Goal: Transaction & Acquisition: Obtain resource

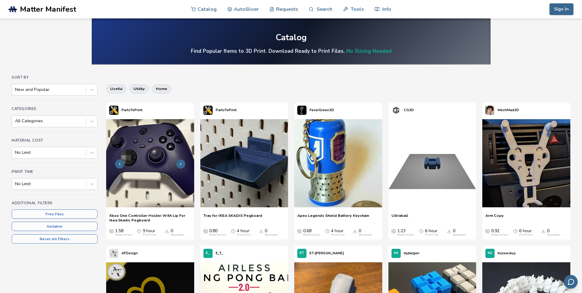
click at [162, 143] on img at bounding box center [150, 163] width 88 height 88
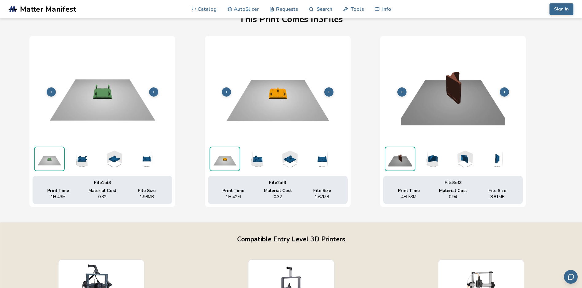
scroll to position [196, 2]
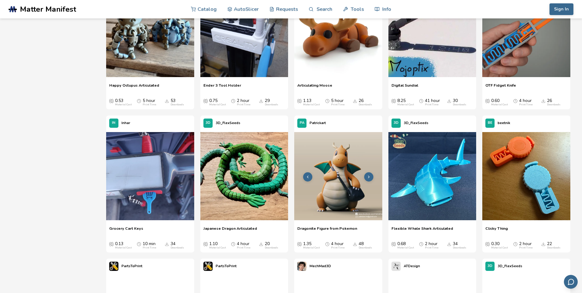
scroll to position [675, 0]
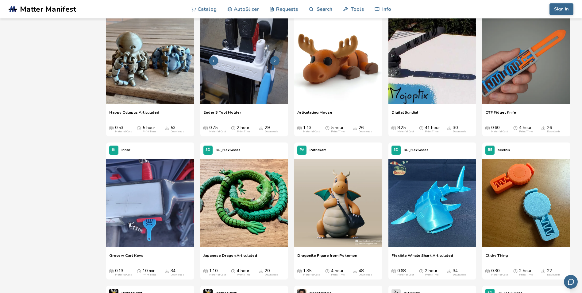
click at [273, 60] on icon at bounding box center [275, 61] width 4 height 4
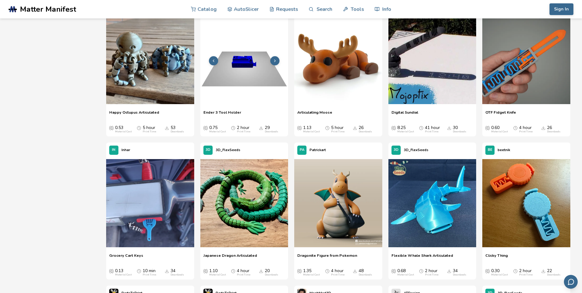
click at [273, 60] on icon at bounding box center [275, 61] width 4 height 4
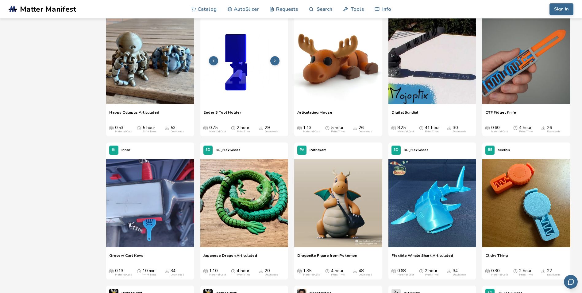
click at [273, 60] on icon at bounding box center [275, 61] width 4 height 4
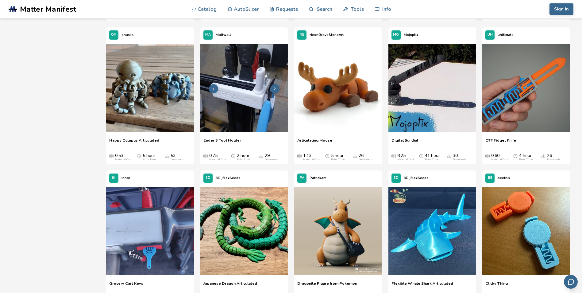
scroll to position [644, 0]
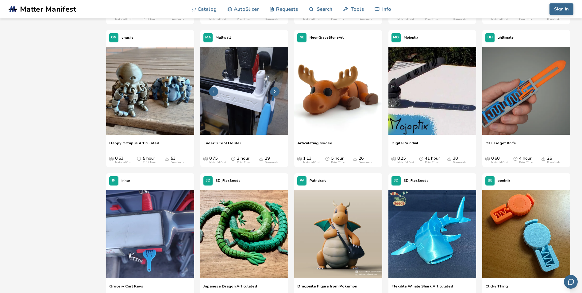
click at [253, 96] on img at bounding box center [244, 91] width 88 height 88
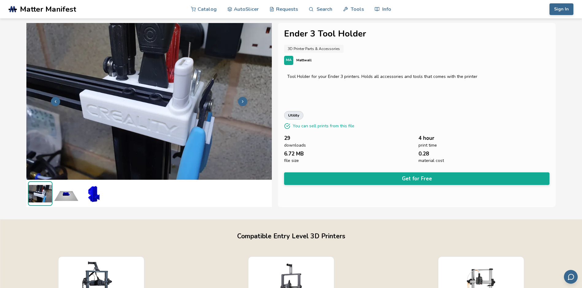
click at [241, 100] on icon at bounding box center [243, 101] width 4 height 4
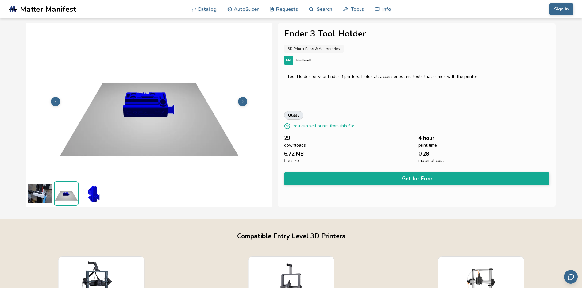
click at [241, 100] on icon at bounding box center [243, 101] width 4 height 4
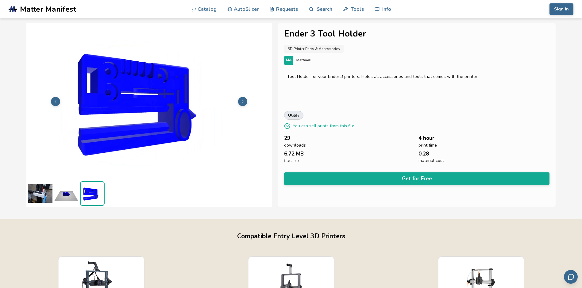
click at [241, 100] on icon at bounding box center [243, 101] width 4 height 4
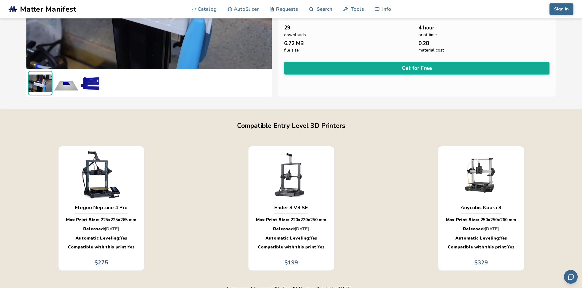
scroll to position [123, 0]
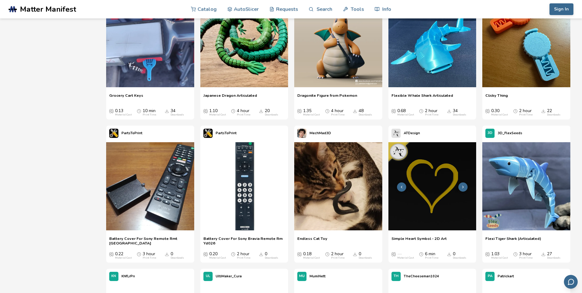
scroll to position [905, 0]
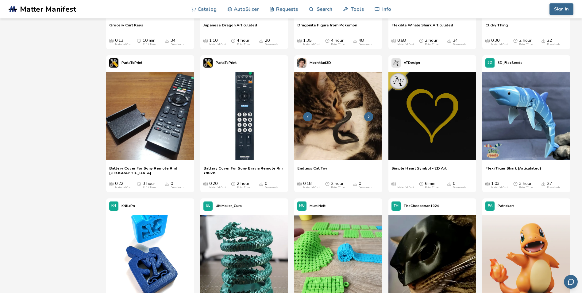
click at [369, 117] on polyline at bounding box center [368, 116] width 1 height 2
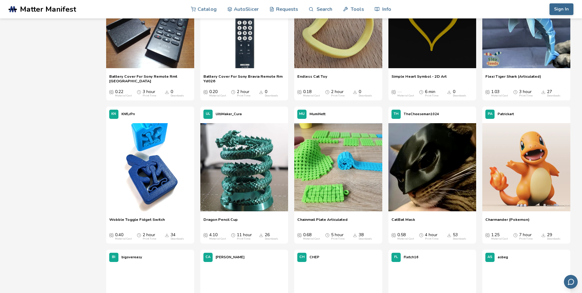
scroll to position [997, 0]
click at [272, 168] on button at bounding box center [274, 167] width 9 height 9
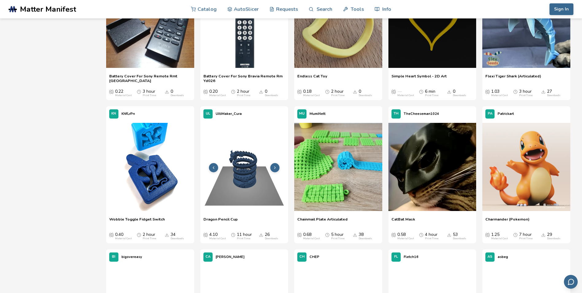
click at [272, 168] on button at bounding box center [274, 167] width 9 height 9
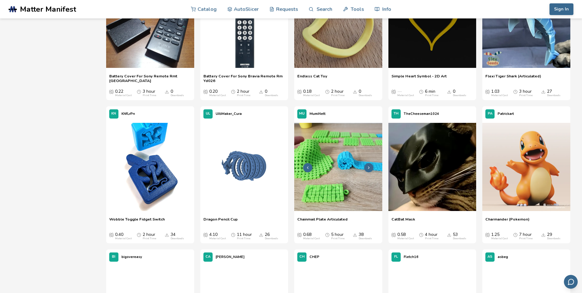
click at [366, 166] on button at bounding box center [368, 167] width 9 height 9
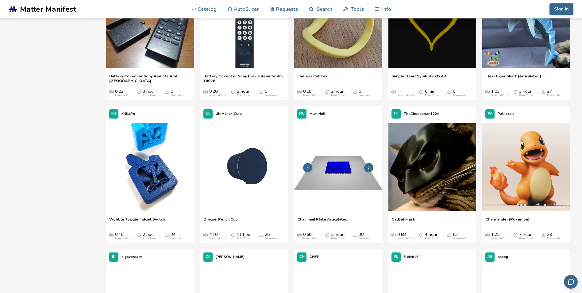
click at [366, 166] on button at bounding box center [368, 167] width 9 height 9
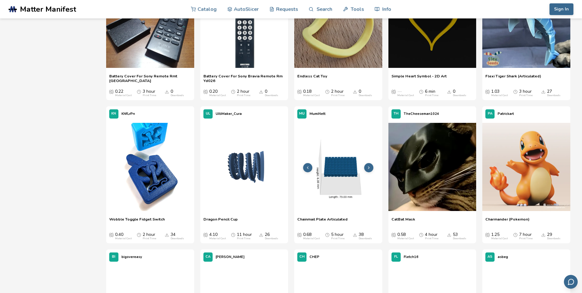
click at [366, 166] on button at bounding box center [368, 167] width 9 height 9
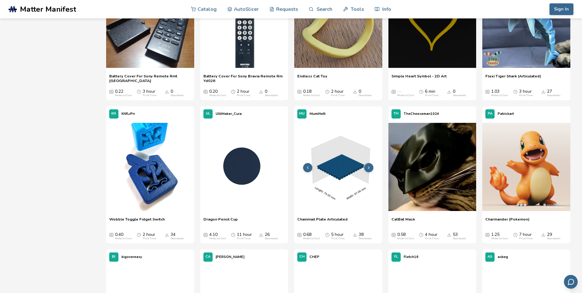
click at [366, 166] on button at bounding box center [368, 167] width 9 height 9
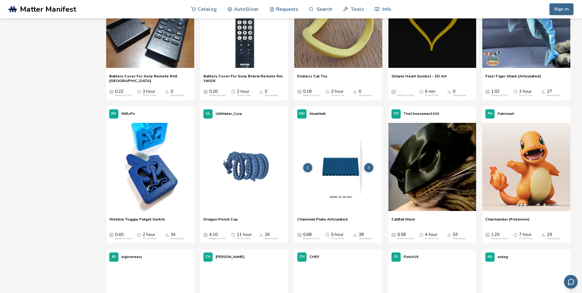
click at [366, 166] on button at bounding box center [368, 167] width 9 height 9
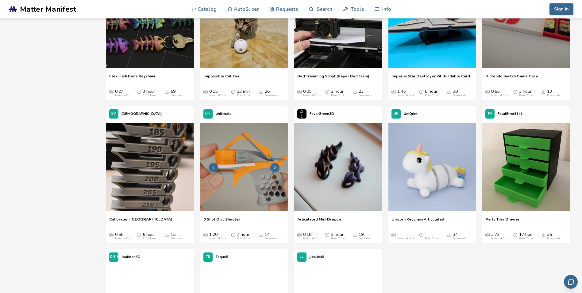
scroll to position [1304, 0]
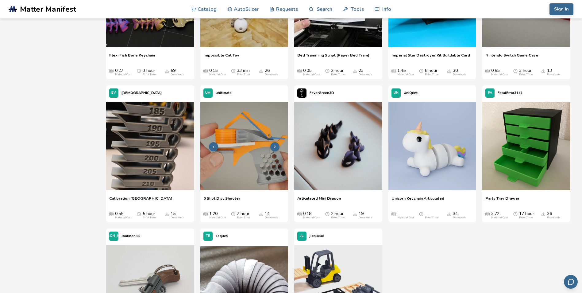
click at [274, 148] on icon at bounding box center [275, 147] width 4 height 4
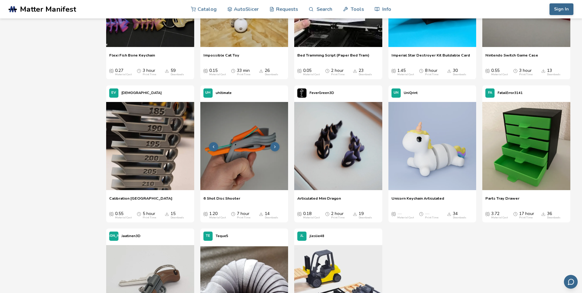
click at [273, 146] on icon at bounding box center [275, 147] width 4 height 4
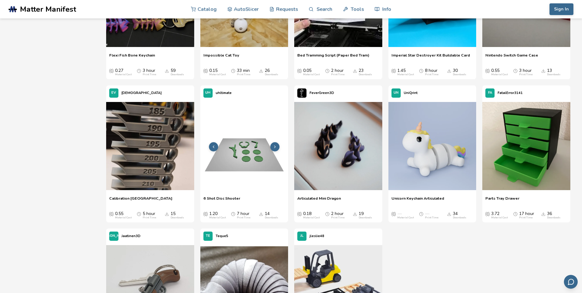
click at [273, 146] on icon at bounding box center [275, 147] width 4 height 4
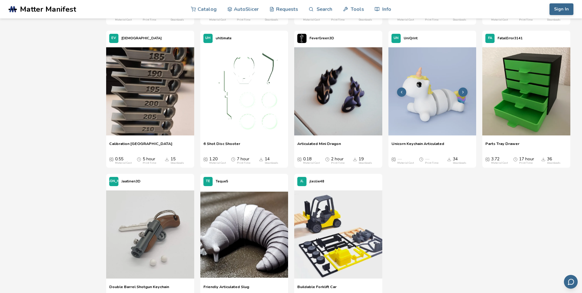
scroll to position [1365, 0]
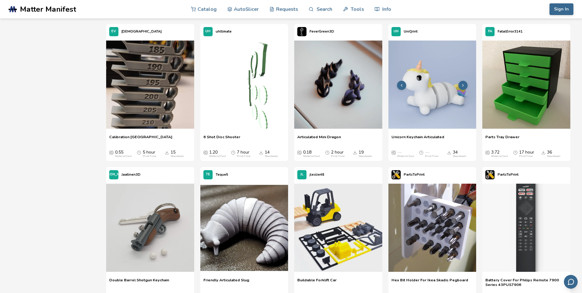
click at [463, 83] on icon at bounding box center [463, 85] width 4 height 4
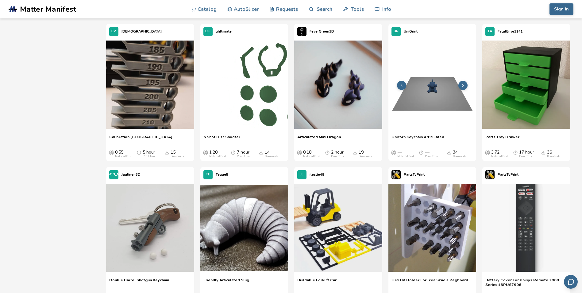
click at [463, 83] on icon at bounding box center [463, 85] width 4 height 4
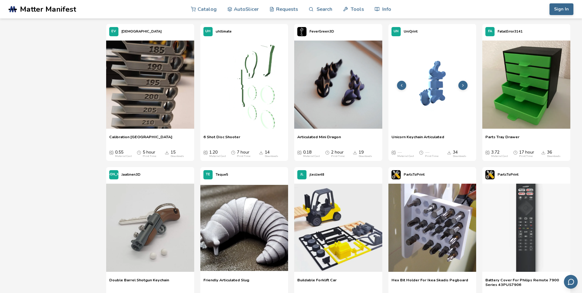
click at [463, 83] on icon at bounding box center [463, 85] width 4 height 4
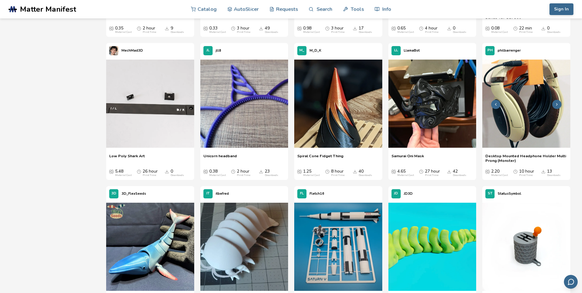
scroll to position [1580, 0]
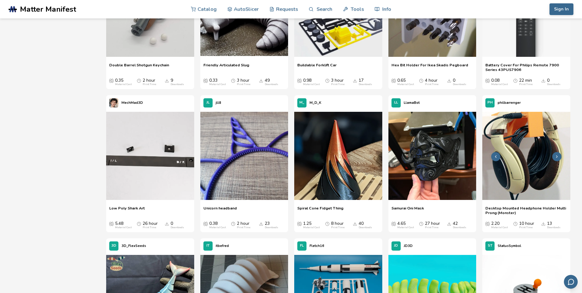
click at [531, 118] on img at bounding box center [526, 156] width 88 height 88
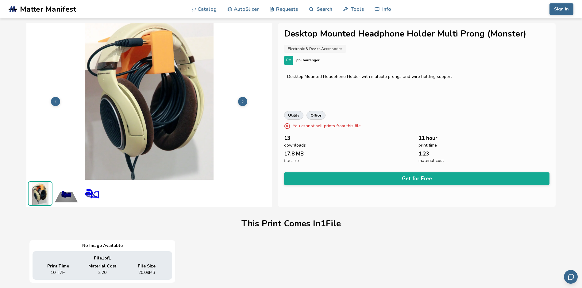
click at [241, 100] on icon at bounding box center [243, 101] width 4 height 4
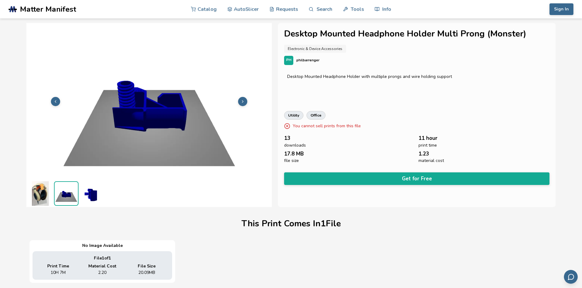
click at [241, 100] on icon at bounding box center [243, 101] width 4 height 4
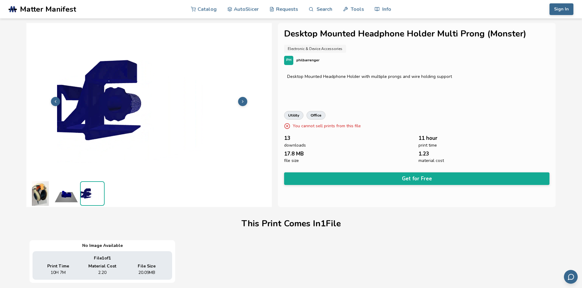
click at [241, 100] on icon at bounding box center [243, 101] width 4 height 4
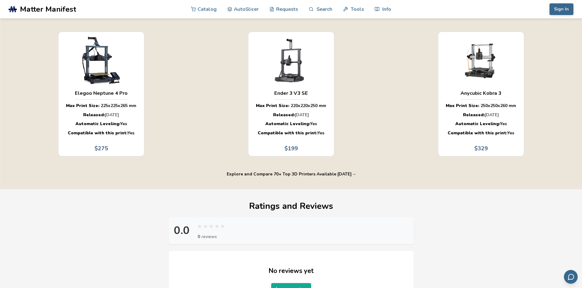
scroll to position [307, 0]
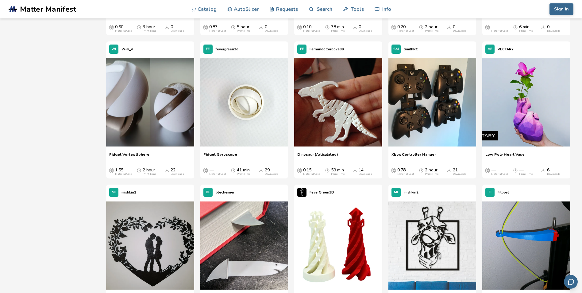
scroll to position [4204, 0]
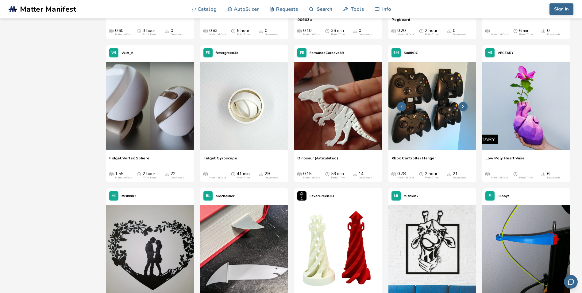
click at [435, 106] on img at bounding box center [432, 106] width 88 height 88
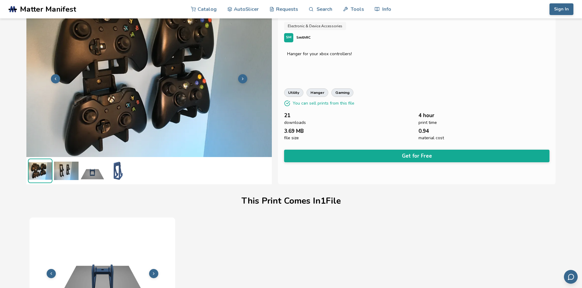
scroll to position [12, 0]
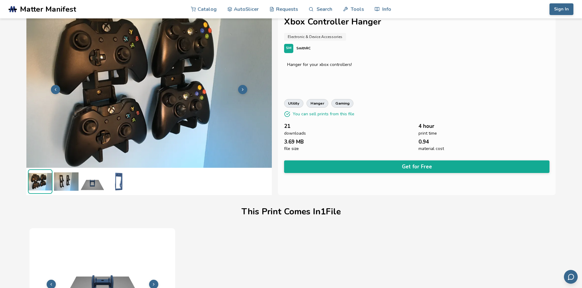
click at [64, 180] on img at bounding box center [66, 181] width 25 height 25
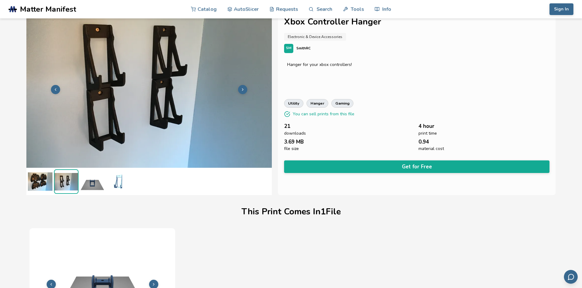
click at [34, 183] on img at bounding box center [40, 181] width 25 height 25
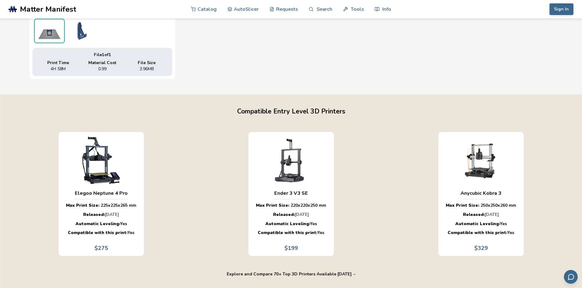
scroll to position [350, 0]
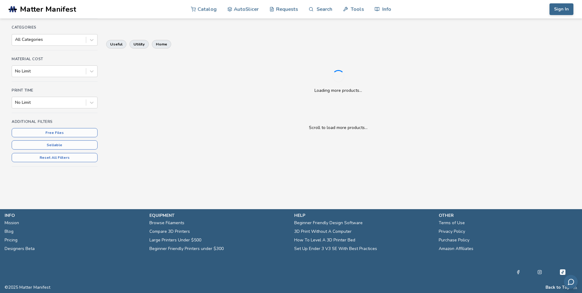
scroll to position [350, 0]
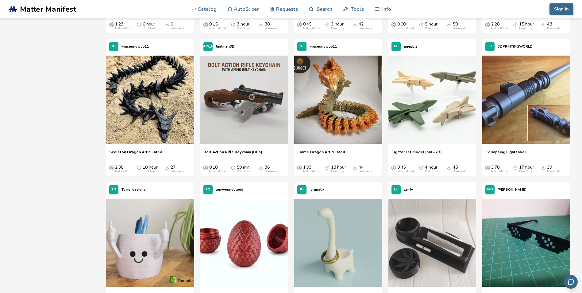
drag, startPoint x: 582, startPoint y: 127, endPoint x: 578, endPoint y: 132, distance: 6.8
click at [578, 135] on section "Sort By New and Popular Categories All Categories Material Cost No Limit Print …" at bounding box center [291, 183] width 582 height 937
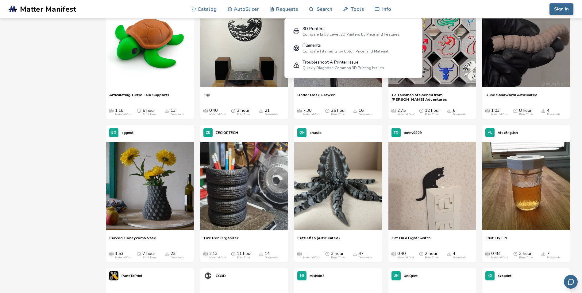
scroll to position [5027, 0]
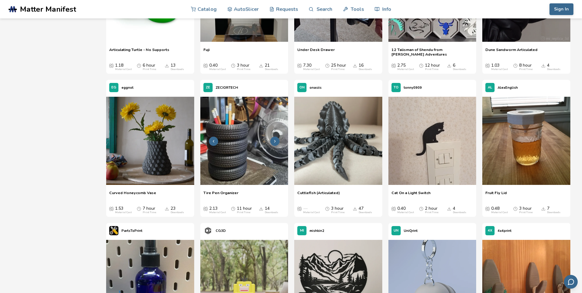
click at [278, 137] on img at bounding box center [244, 141] width 88 height 88
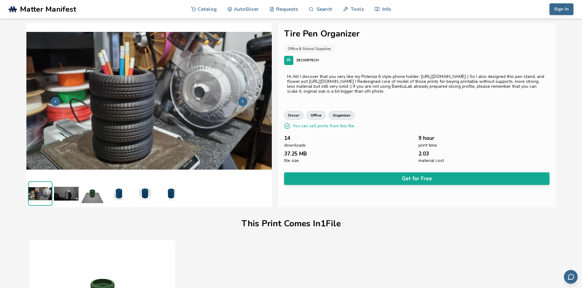
click at [458, 172] on button "Get for Free" at bounding box center [416, 178] width 265 height 13
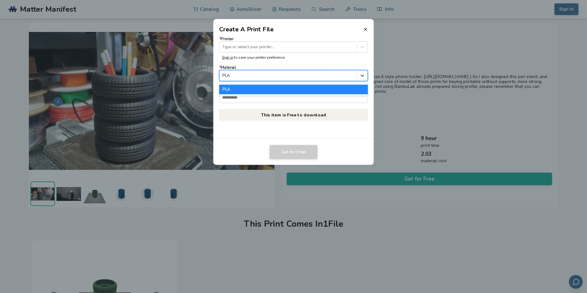
click at [366, 73] on div at bounding box center [362, 75] width 10 height 10
click at [319, 64] on form "* Printer Type or select your printer... Sign in to save your printer preferenc…" at bounding box center [293, 70] width 149 height 66
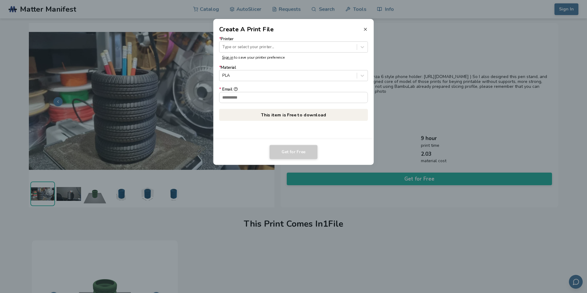
click at [364, 31] on icon at bounding box center [365, 29] width 5 height 5
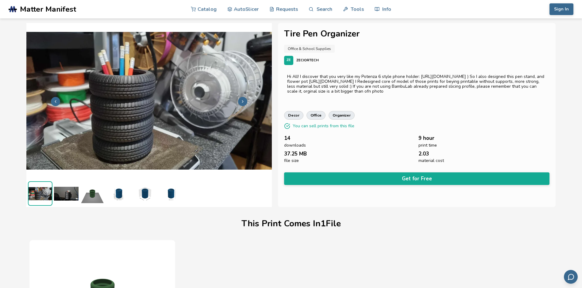
click at [342, 172] on button "Get for Free" at bounding box center [416, 178] width 265 height 13
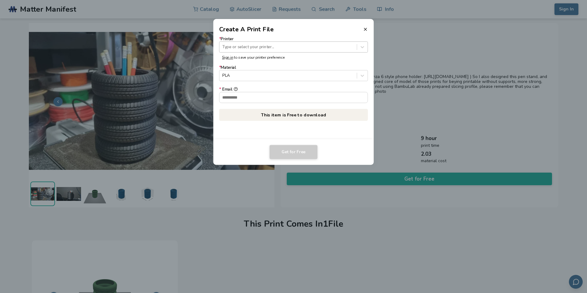
click at [252, 45] on div at bounding box center [287, 47] width 131 height 6
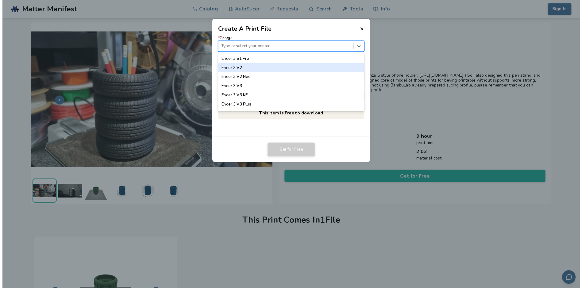
scroll to position [418, 0]
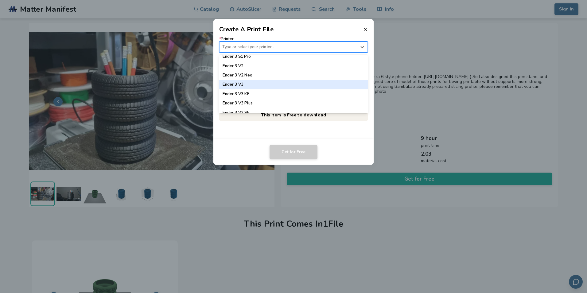
click at [243, 83] on div "Ender 3 V3" at bounding box center [293, 84] width 149 height 9
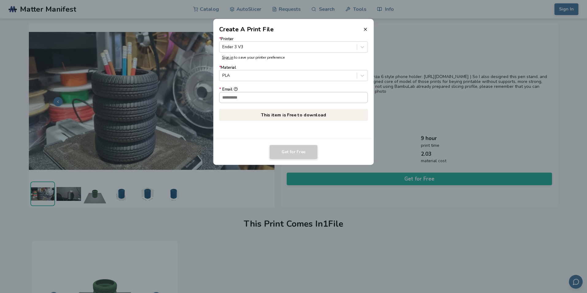
click at [251, 98] on input "* Email" at bounding box center [293, 97] width 148 height 10
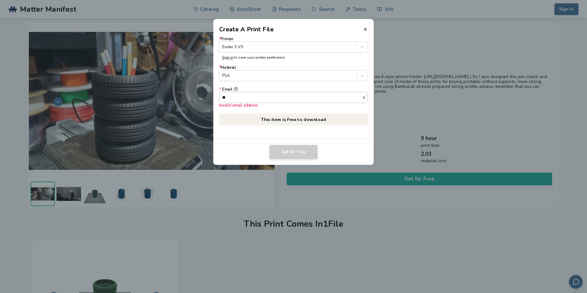
type input "*"
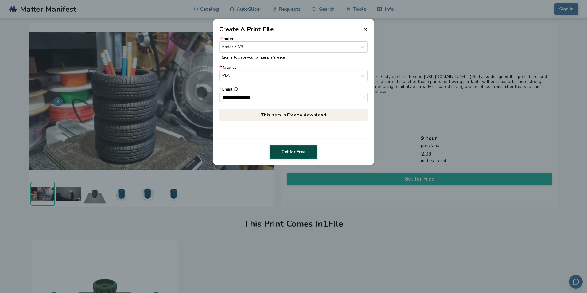
type input "**********"
click at [290, 156] on button "Get for Free" at bounding box center [293, 152] width 48 height 14
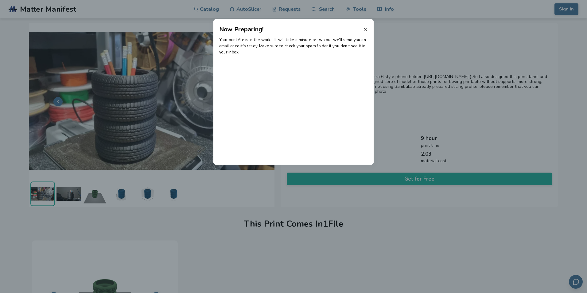
click at [366, 30] on line at bounding box center [365, 29] width 2 height 2
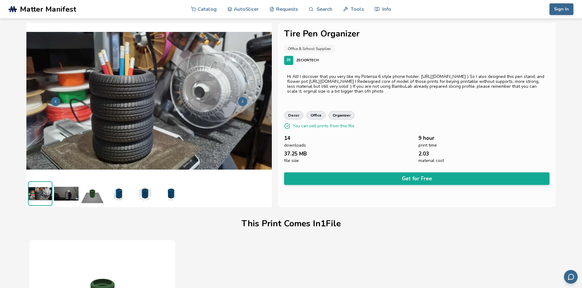
click at [361, 176] on button "Get for Free" at bounding box center [416, 178] width 265 height 13
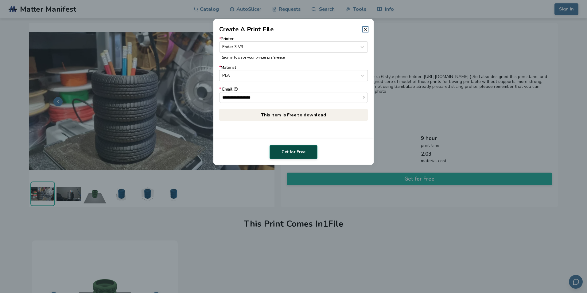
click at [292, 152] on button "Get for Free" at bounding box center [293, 152] width 48 height 14
click at [363, 23] on header "Create A Print File" at bounding box center [293, 26] width 160 height 15
click at [366, 28] on icon at bounding box center [365, 29] width 5 height 5
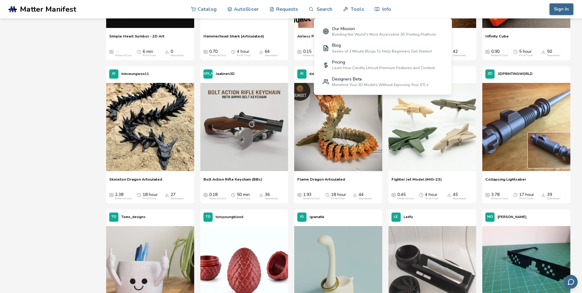
scroll to position [169, 0]
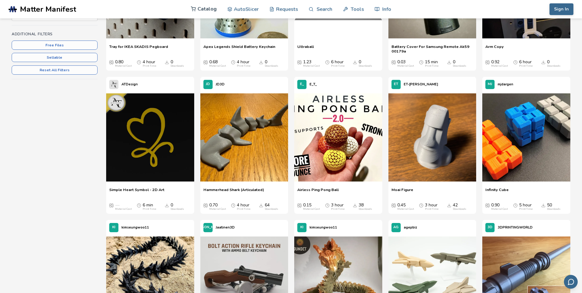
click at [210, 12] on link "Catalog" at bounding box center [204, 9] width 26 height 18
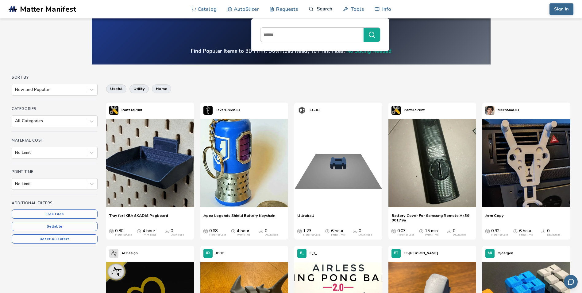
click at [319, 7] on link "Search" at bounding box center [320, 9] width 23 height 18
click at [299, 36] on input at bounding box center [311, 34] width 100 height 11
type input "********"
click at [364, 28] on button "********" at bounding box center [372, 35] width 17 height 14
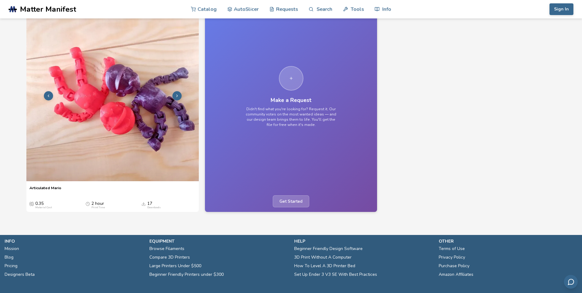
scroll to position [506, 0]
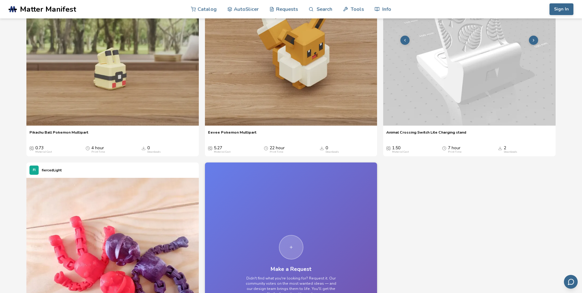
click at [536, 45] on button at bounding box center [533, 40] width 9 height 9
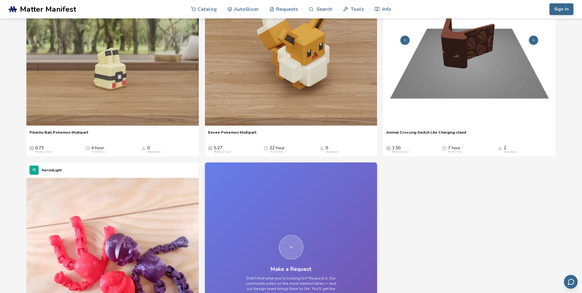
click at [535, 42] on icon at bounding box center [533, 40] width 4 height 4
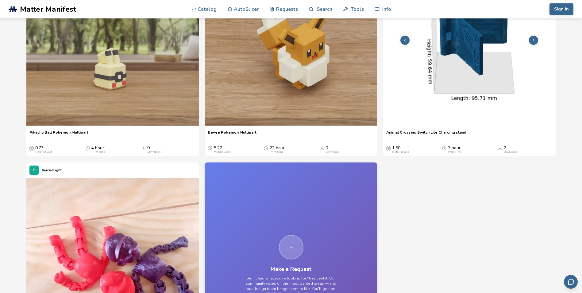
click at [535, 42] on icon at bounding box center [533, 40] width 4 height 4
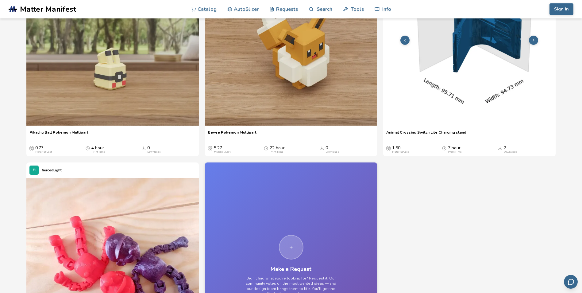
click at [535, 42] on icon at bounding box center [533, 40] width 4 height 4
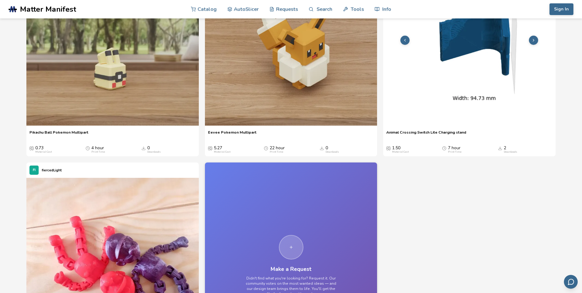
click at [534, 42] on icon at bounding box center [533, 40] width 4 height 4
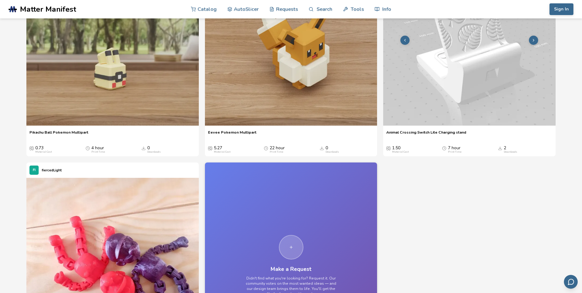
click at [534, 42] on icon at bounding box center [533, 40] width 4 height 4
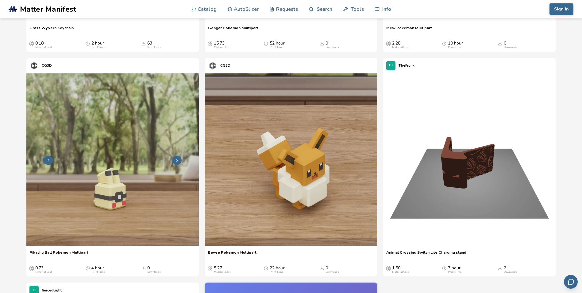
scroll to position [261, 0]
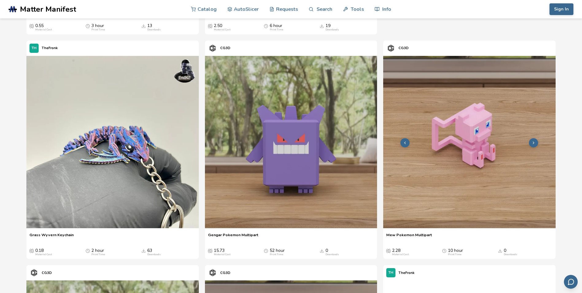
click at [538, 142] on button at bounding box center [533, 142] width 9 height 9
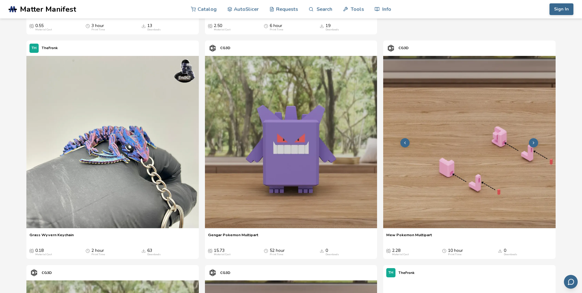
click at [540, 143] on img at bounding box center [469, 142] width 172 height 172
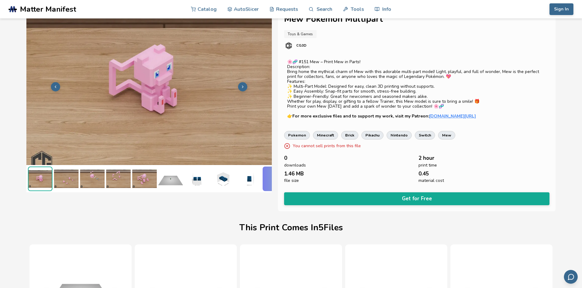
scroll to position [0, 2]
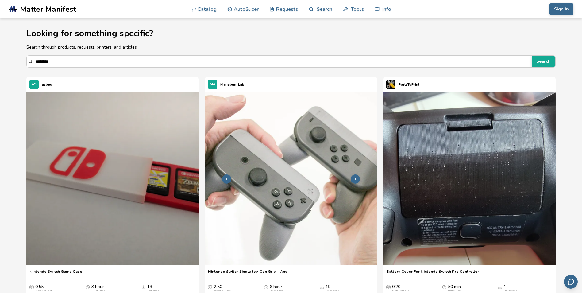
click at [355, 177] on icon at bounding box center [355, 179] width 4 height 4
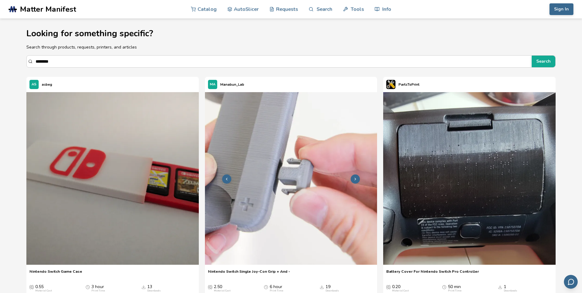
click at [355, 177] on icon at bounding box center [355, 179] width 4 height 4
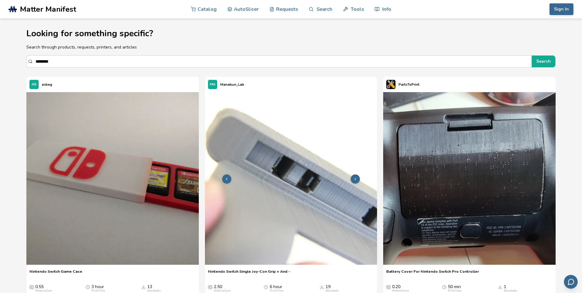
click at [355, 177] on icon at bounding box center [355, 179] width 4 height 4
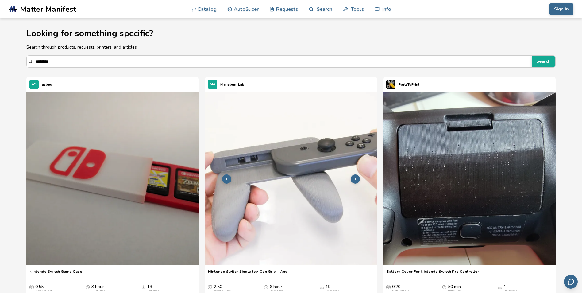
click at [355, 181] on icon at bounding box center [355, 179] width 4 height 4
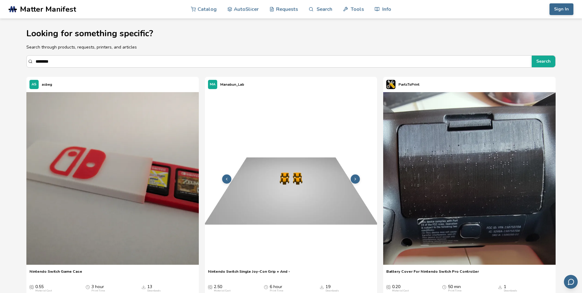
click at [355, 181] on icon at bounding box center [355, 179] width 4 height 4
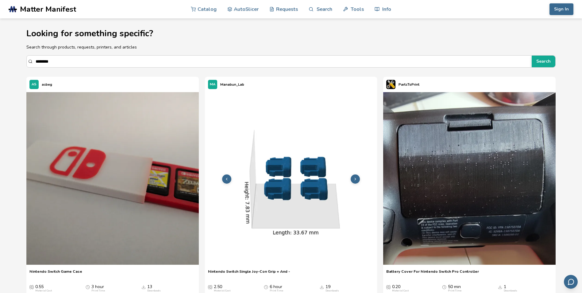
click at [355, 181] on icon at bounding box center [355, 179] width 4 height 4
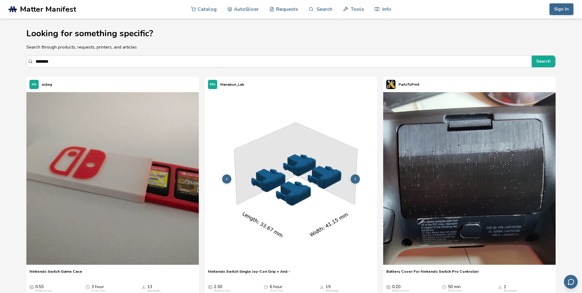
click at [355, 181] on icon at bounding box center [355, 179] width 4 height 4
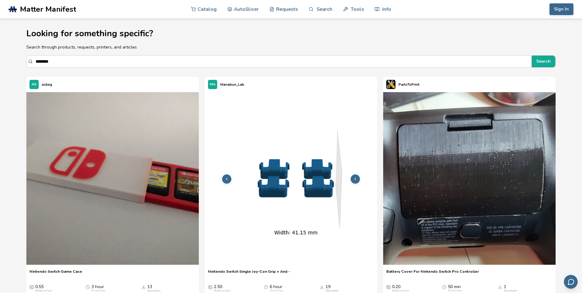
click at [355, 181] on icon at bounding box center [355, 179] width 4 height 4
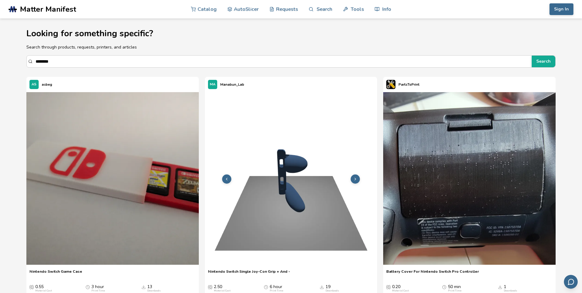
click at [357, 180] on icon at bounding box center [355, 179] width 4 height 4
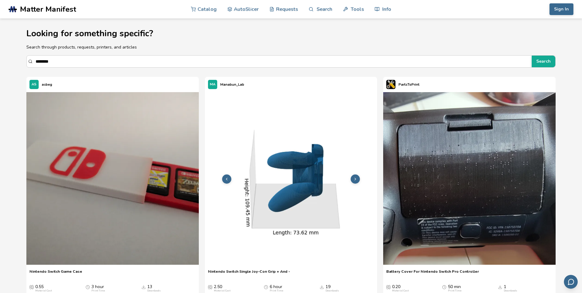
click at [357, 180] on icon at bounding box center [355, 179] width 4 height 4
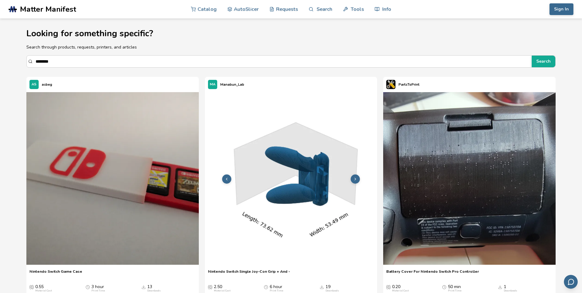
click at [357, 180] on icon at bounding box center [355, 179] width 4 height 4
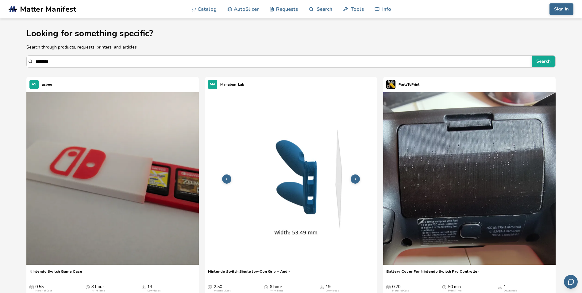
click at [357, 180] on icon at bounding box center [355, 179] width 4 height 4
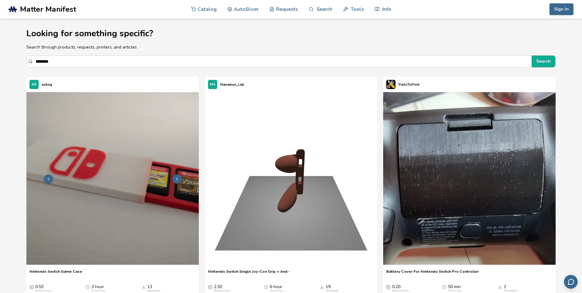
click at [154, 182] on img at bounding box center [112, 178] width 172 height 172
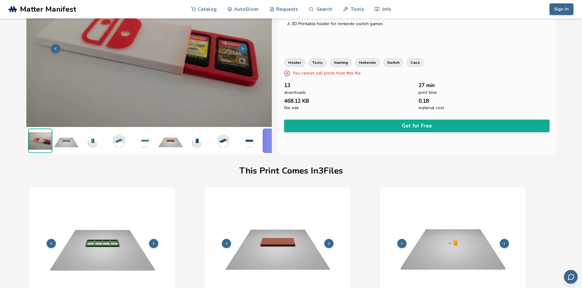
scroll to position [0, 2]
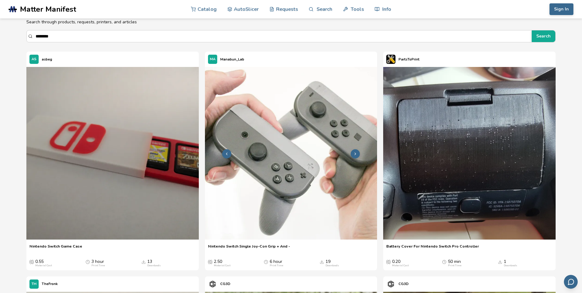
scroll to position [31, 0]
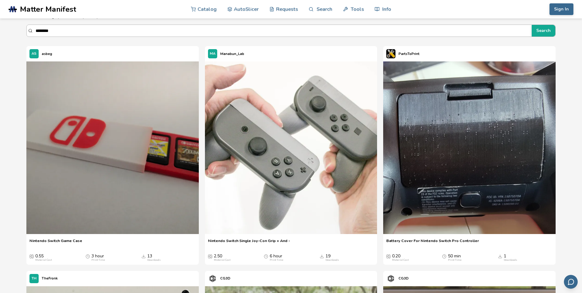
click at [95, 28] on input "********" at bounding box center [282, 30] width 493 height 11
drag, startPoint x: 93, startPoint y: 34, endPoint x: 36, endPoint y: 32, distance: 57.7
click at [36, 32] on input "********" at bounding box center [283, 30] width 494 height 11
click at [532, 25] on button "Search" at bounding box center [544, 31] width 24 height 12
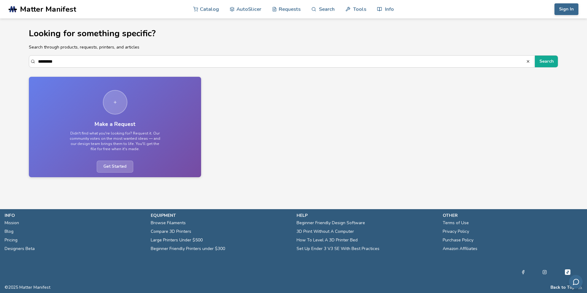
drag, startPoint x: 65, startPoint y: 66, endPoint x: 2, endPoint y: 66, distance: 63.2
click at [0, 69] on html ".cls-1, .cls-2, .cls-3 { stroke-width: 0px; } .cls-2 { fill: #1d1e56; } .cls-3 …" at bounding box center [293, 146] width 587 height 293
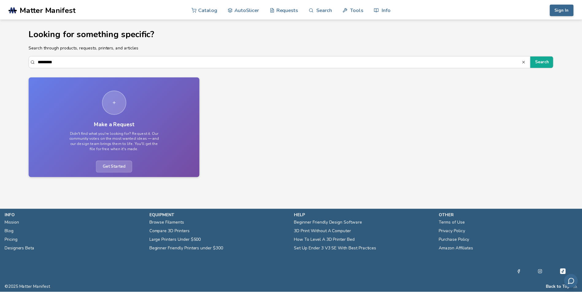
scroll to position [0, 0]
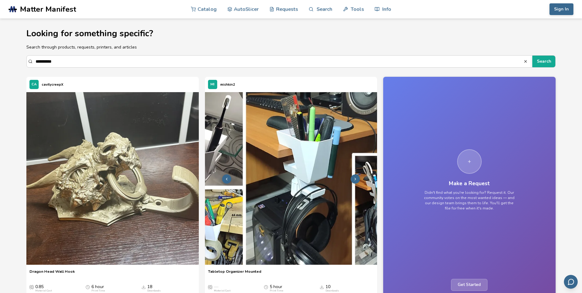
type input "**********"
click at [287, 151] on img at bounding box center [291, 178] width 172 height 172
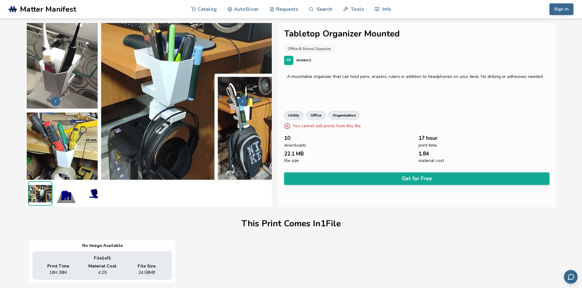
click at [65, 198] on img at bounding box center [66, 193] width 25 height 25
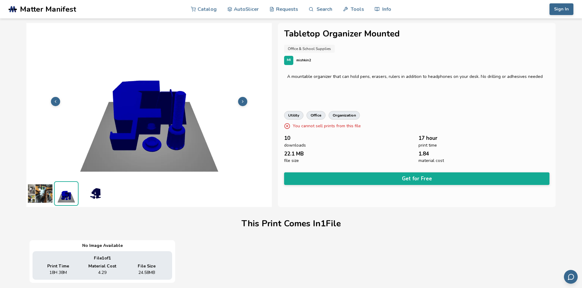
click at [102, 196] on img at bounding box center [92, 193] width 25 height 25
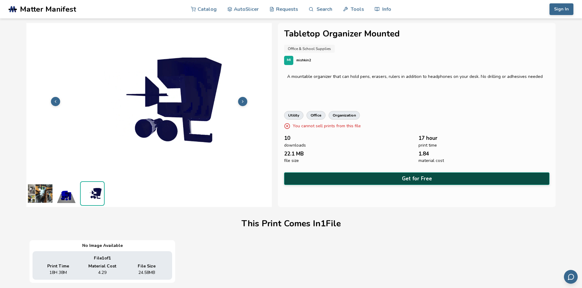
click at [430, 177] on button "Get for Free" at bounding box center [416, 178] width 265 height 13
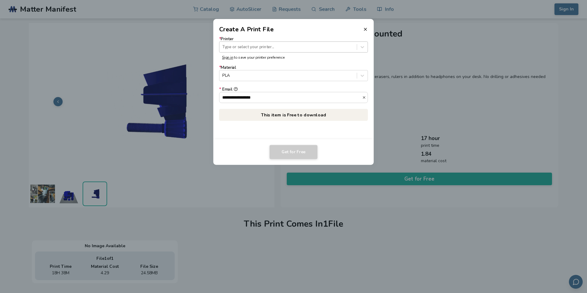
click at [293, 48] on div at bounding box center [287, 47] width 131 height 6
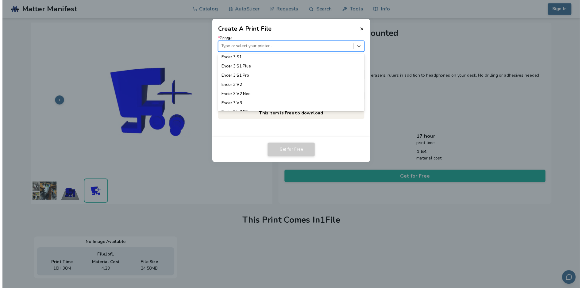
scroll to position [399, 0]
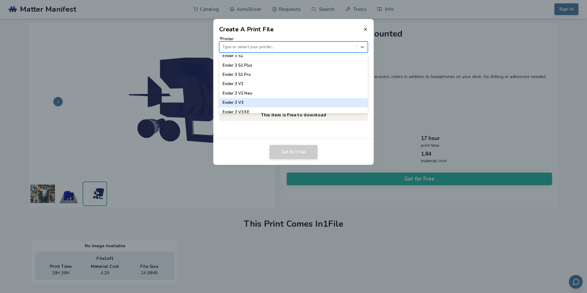
click at [248, 101] on div "Ender 3 V3" at bounding box center [293, 102] width 149 height 9
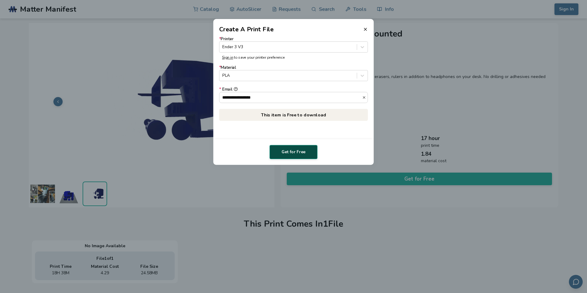
click at [297, 153] on button "Get for Free" at bounding box center [293, 152] width 48 height 14
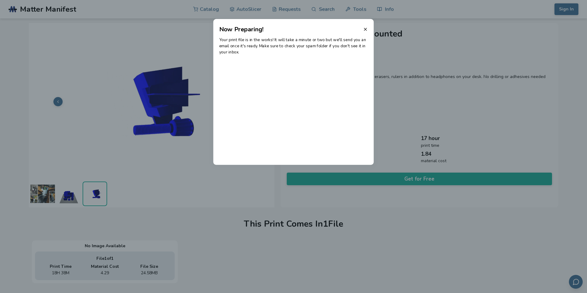
click at [365, 30] on icon at bounding box center [365, 29] width 5 height 5
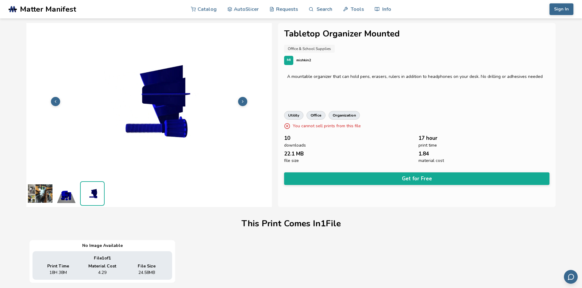
click at [239, 104] on button at bounding box center [242, 101] width 9 height 9
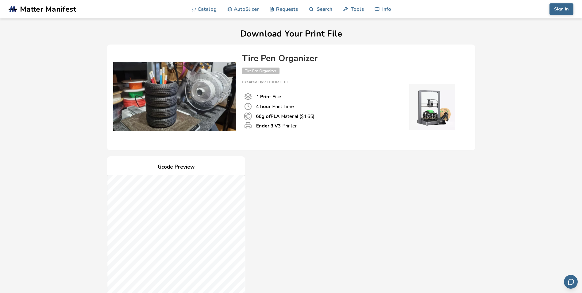
scroll to position [184, 0]
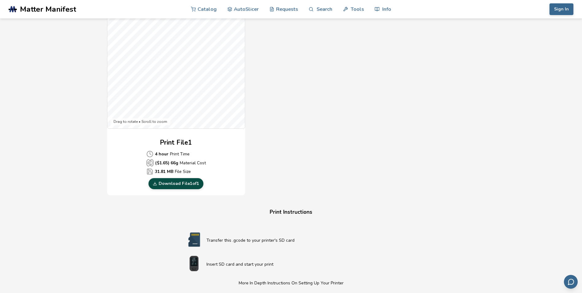
click at [183, 185] on link "Download File 1 of 1" at bounding box center [176, 183] width 55 height 11
click at [78, 92] on div "Download Your Print File Tire Pen Organizer Tire Pen Organizer Created By: ZECI…" at bounding box center [291, 136] width 559 height 582
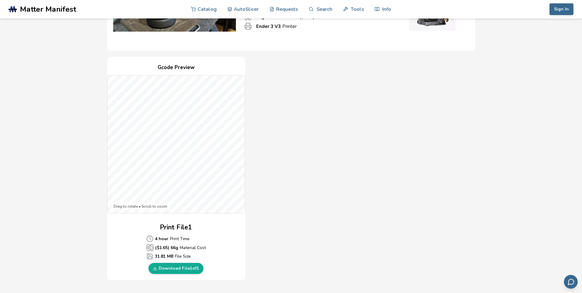
scroll to position [61, 0]
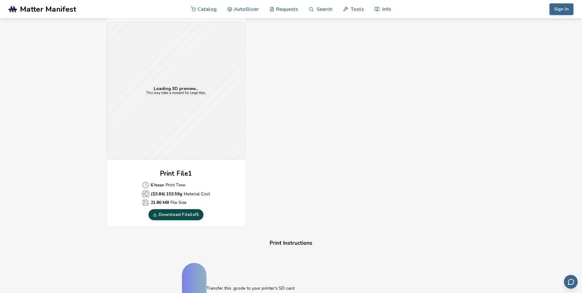
scroll to position [153, 0]
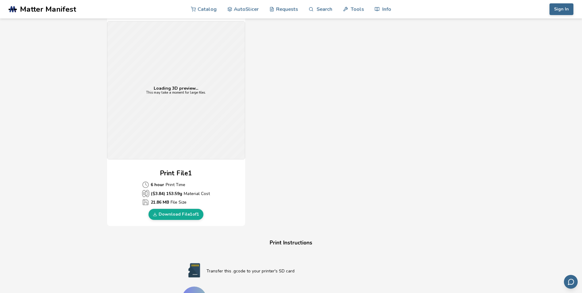
click at [172, 216] on link "Download File 1 of 1" at bounding box center [176, 214] width 55 height 11
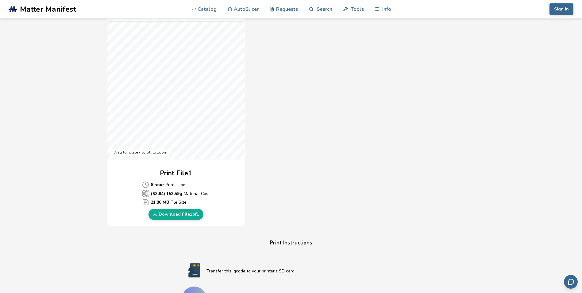
click at [32, 74] on div "Download Your Print File Tabletop Organizer Mounted Tabletop Organizer Mounted …" at bounding box center [291, 184] width 559 height 616
